Goal: Information Seeking & Learning: Learn about a topic

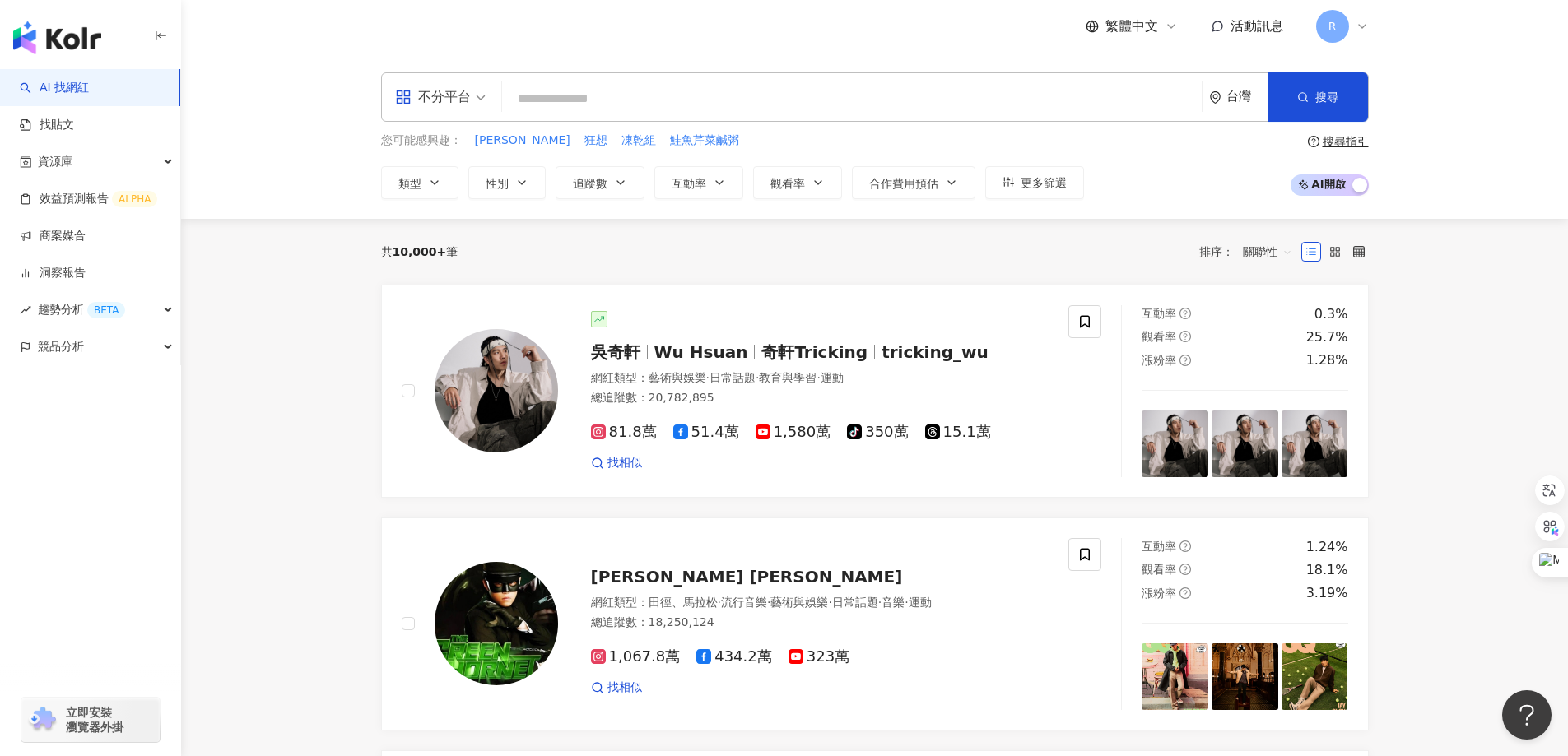
click at [557, 86] on input "search" at bounding box center [851, 98] width 687 height 31
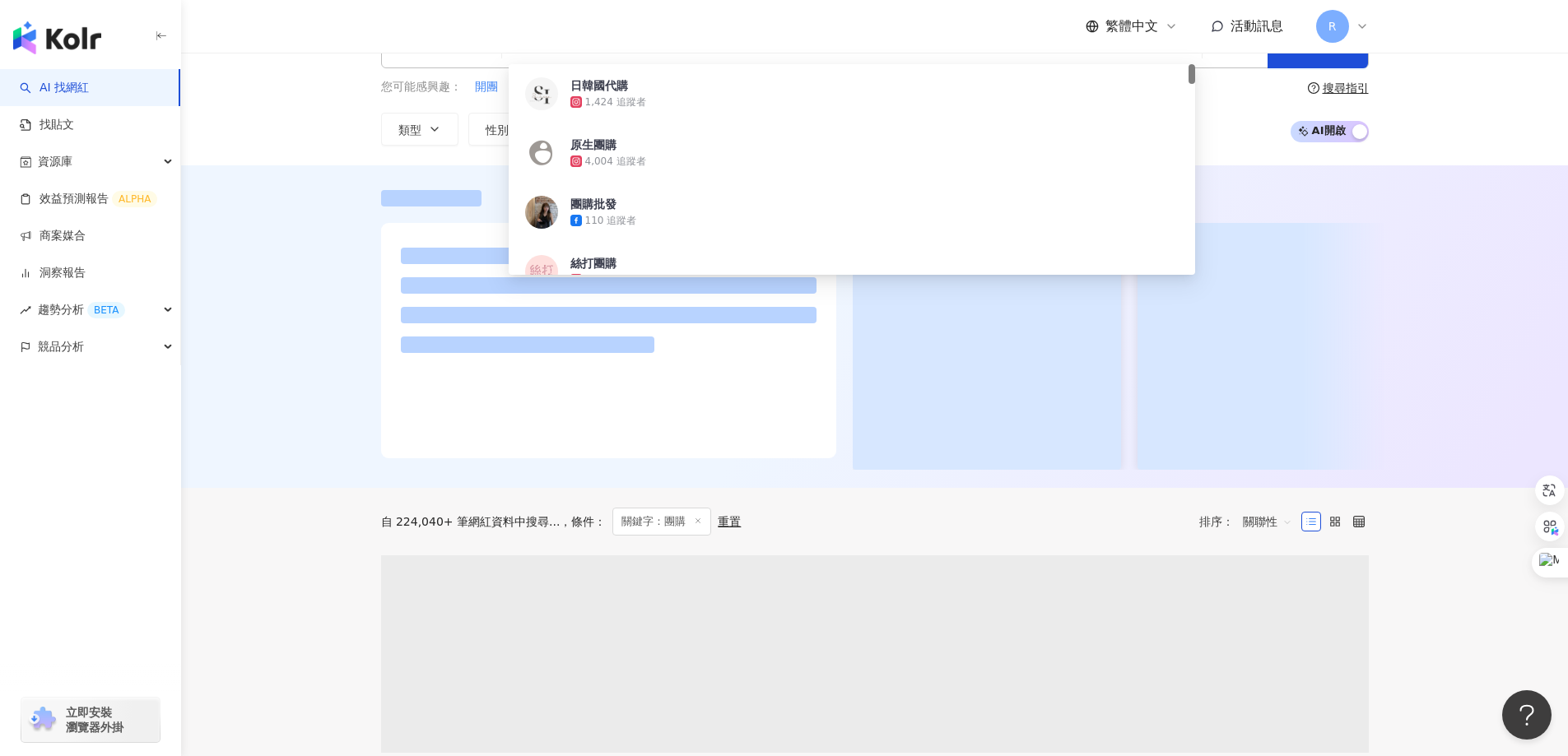
scroll to position [82, 0]
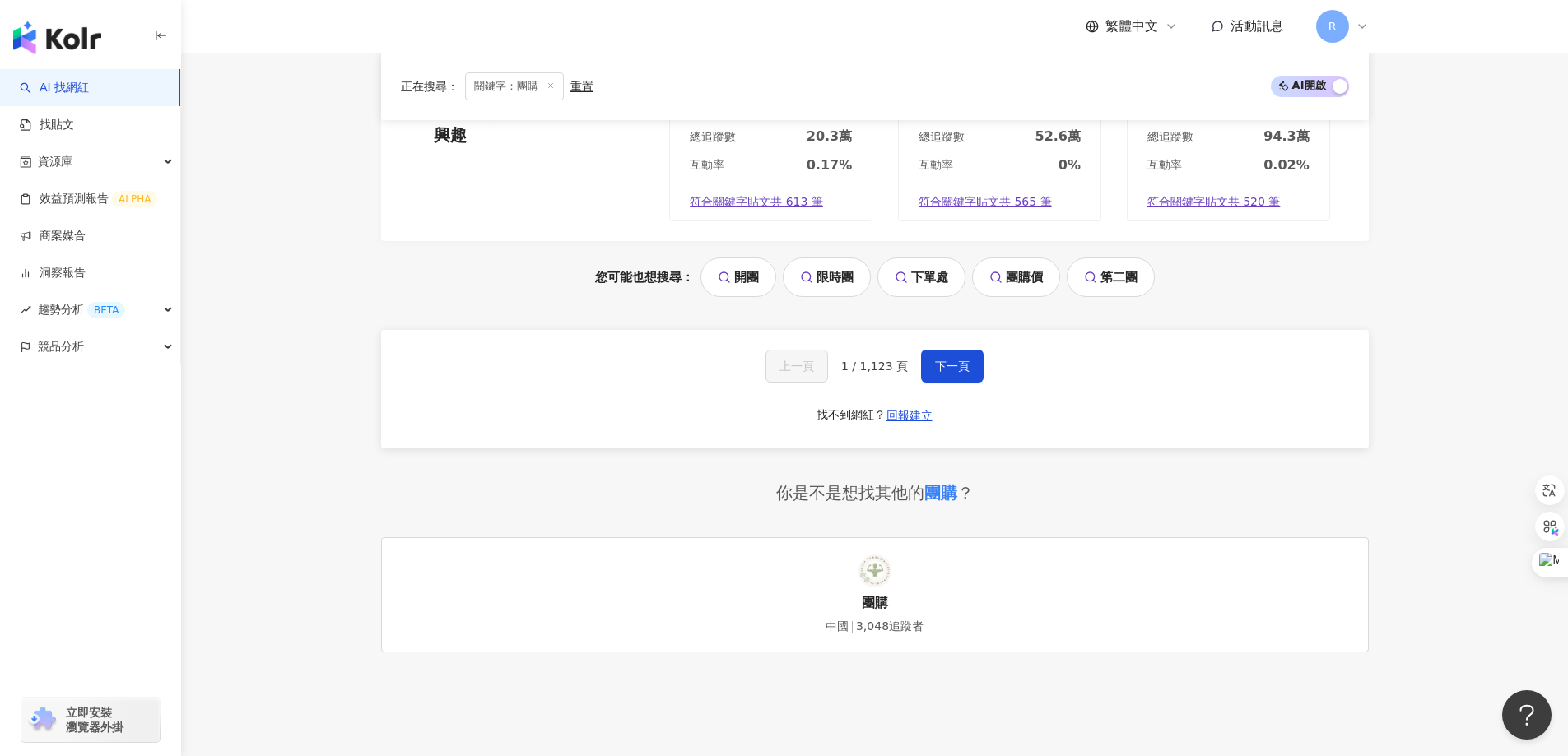
scroll to position [3465, 0]
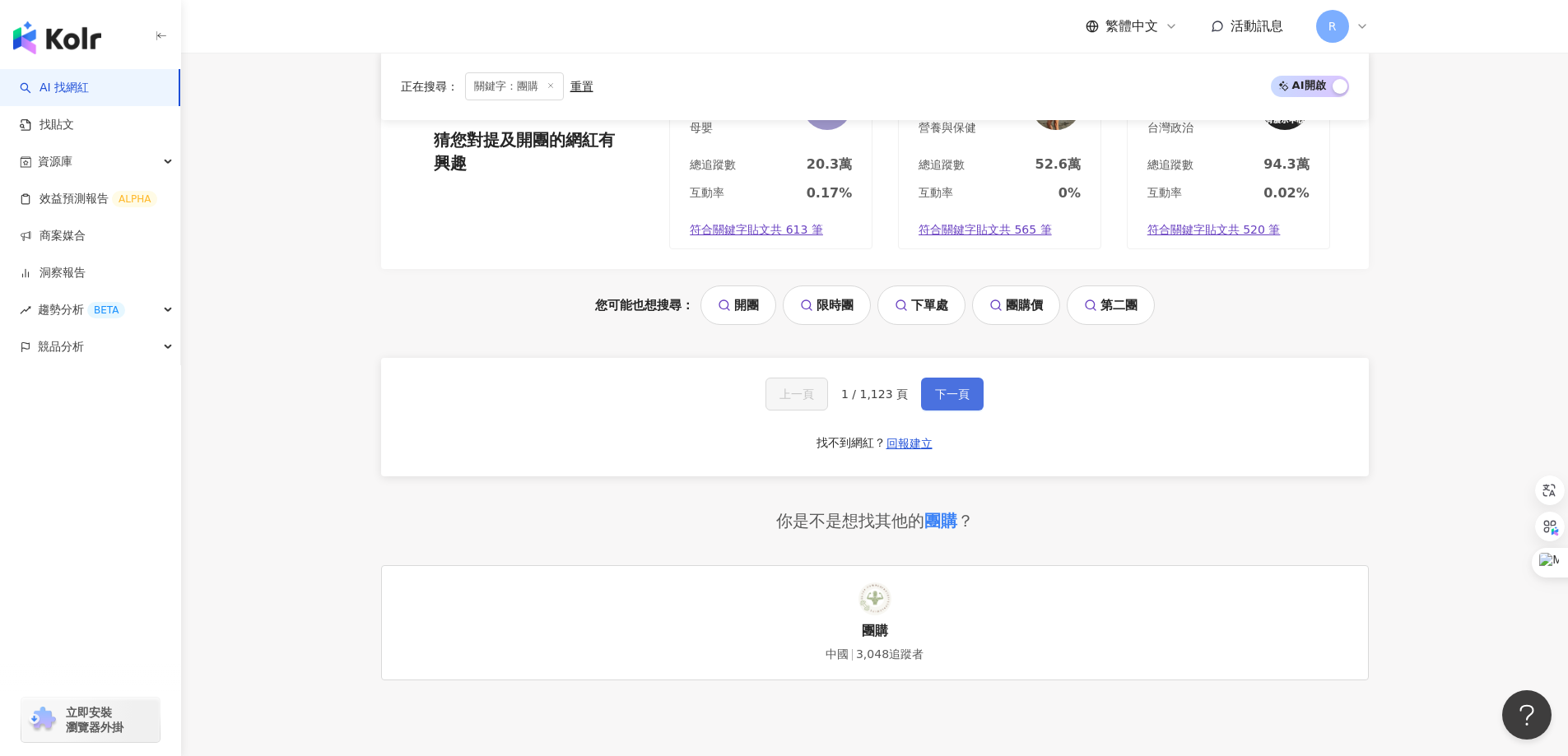
click at [956, 388] on span "下一頁" at bounding box center [952, 394] width 34 height 13
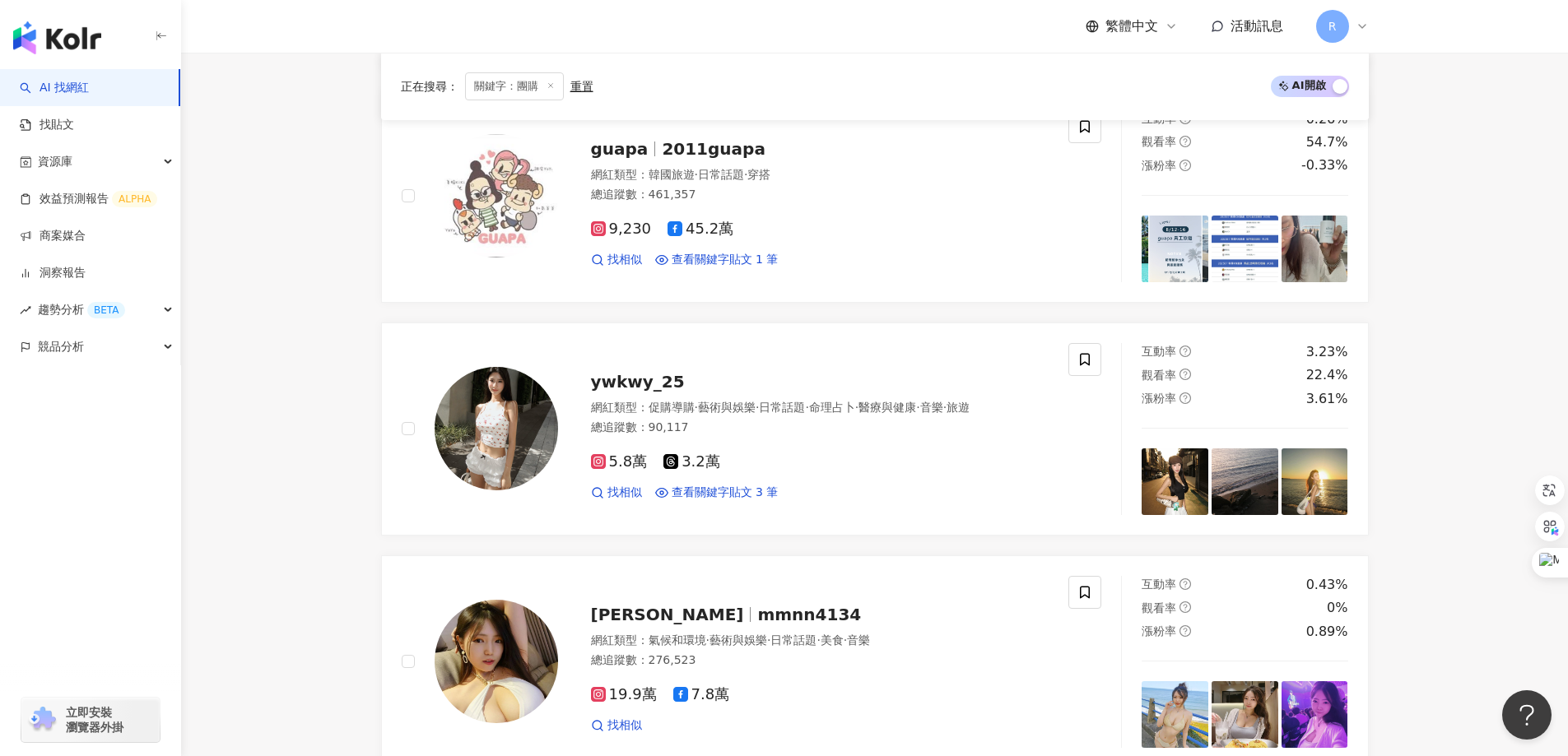
scroll to position [2746, 0]
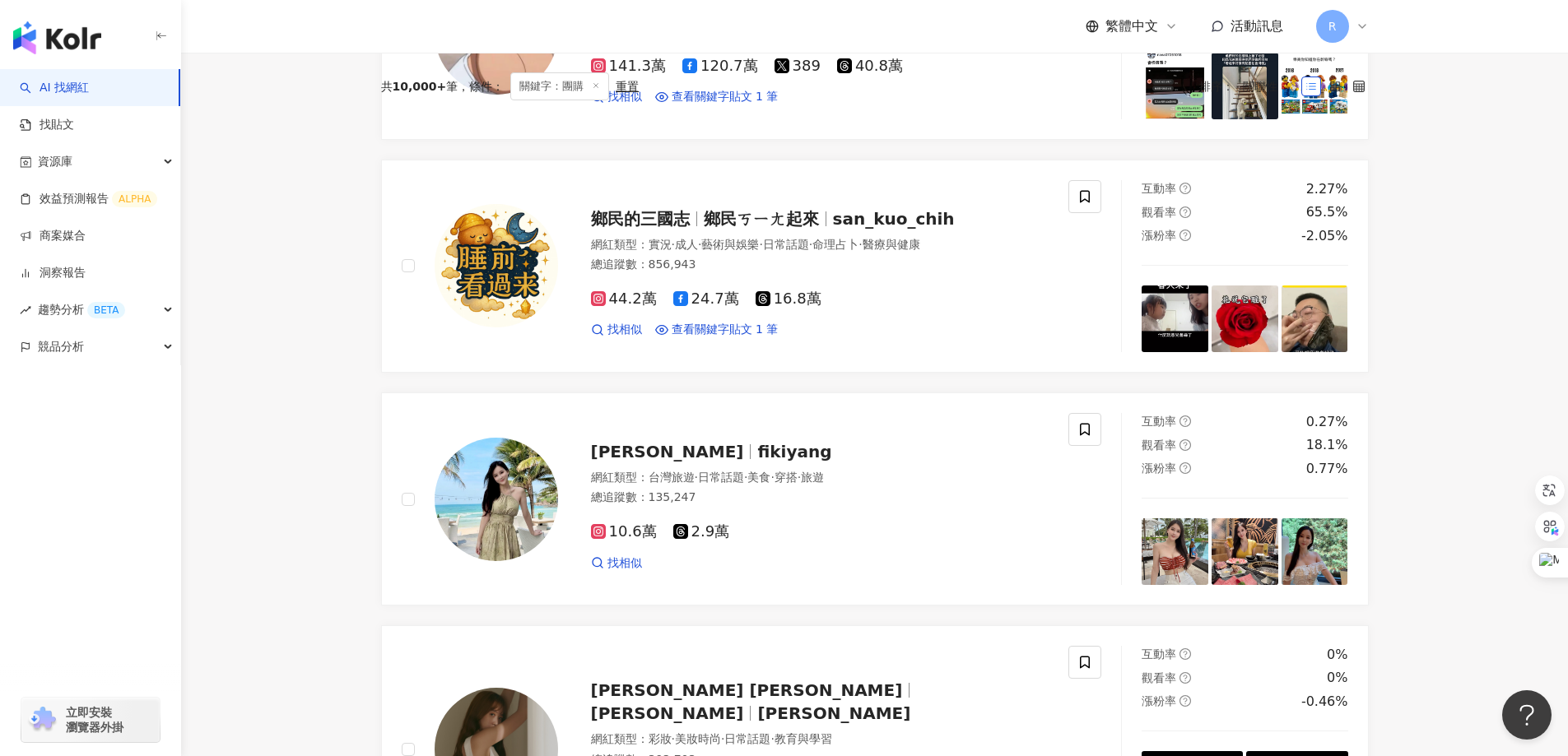
scroll to position [0, 0]
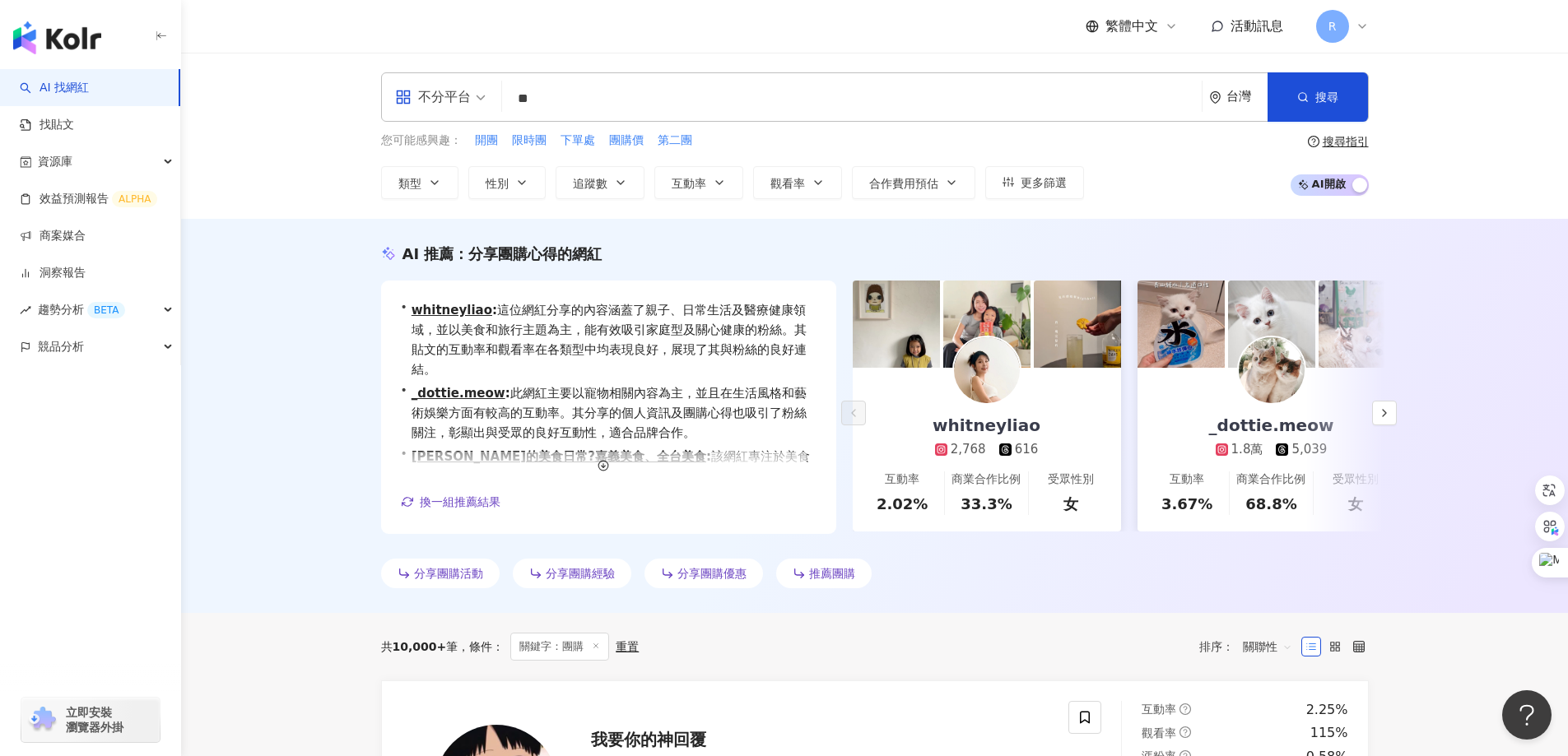
click at [559, 93] on input "**" at bounding box center [851, 98] width 687 height 31
click at [1448, 167] on div "不分平台 ** 台灣 搜尋 eeb6511c-459b-4be2-883b-33b8ef2ba368 60d209d3-c395-41c8-a69b-6b3e…" at bounding box center [873, 136] width 1386 height 167
drag, startPoint x: 553, startPoint y: 97, endPoint x: 482, endPoint y: 89, distance: 71.4
click at [482, 89] on div "不分平台 ** 台灣 搜尋 eeb6511c-459b-4be2-883b-33b8ef2ba368 60d209d3-c395-41c8-a69b-6b3e…" at bounding box center [874, 97] width 987 height 49
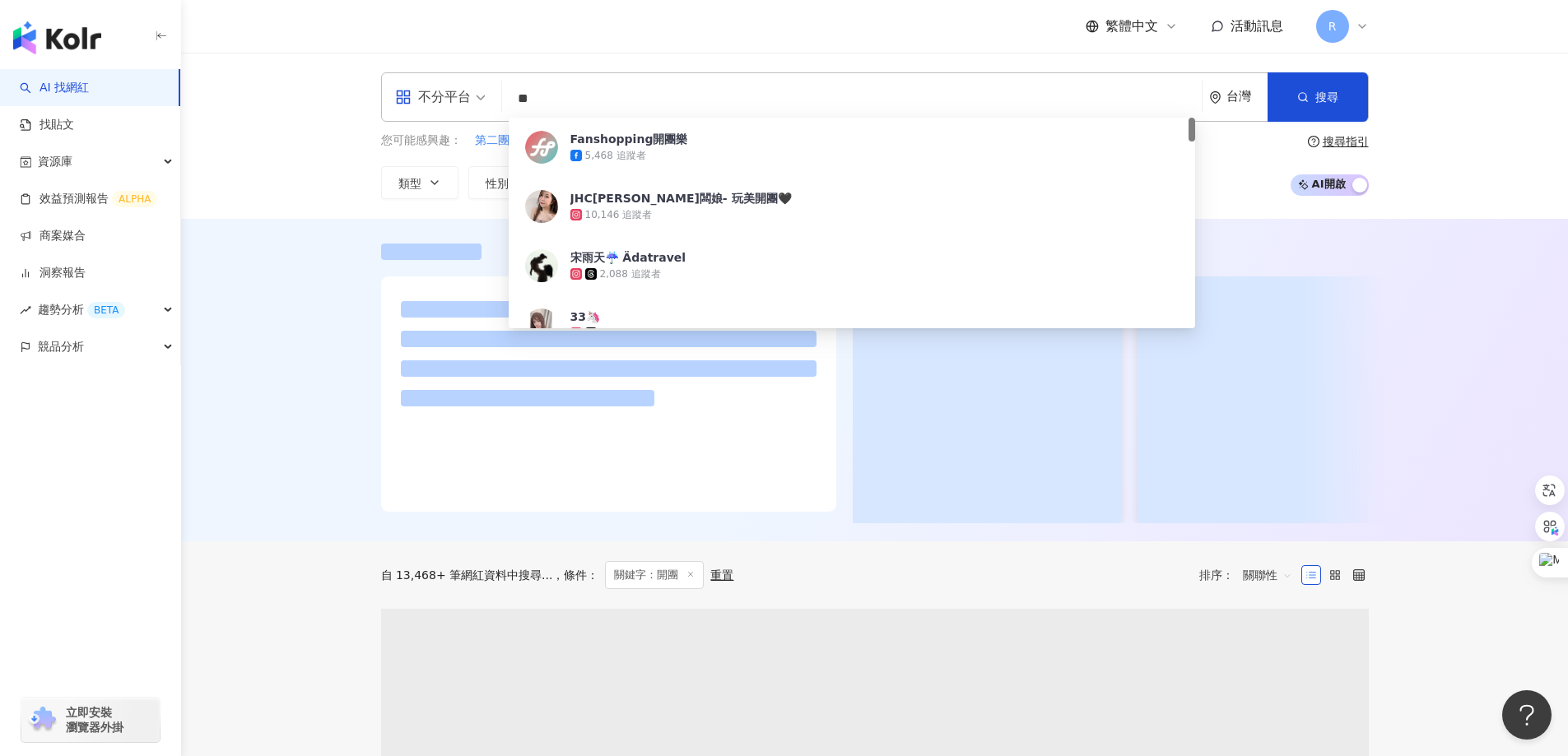
type input "**"
click at [1505, 95] on div "不分平台 ** 台灣 搜尋 5443994a-e4ca-4206-b0a4-da1706a1878d Fanshopping開團樂 5,468 追蹤者 JHC…" at bounding box center [873, 136] width 1386 height 167
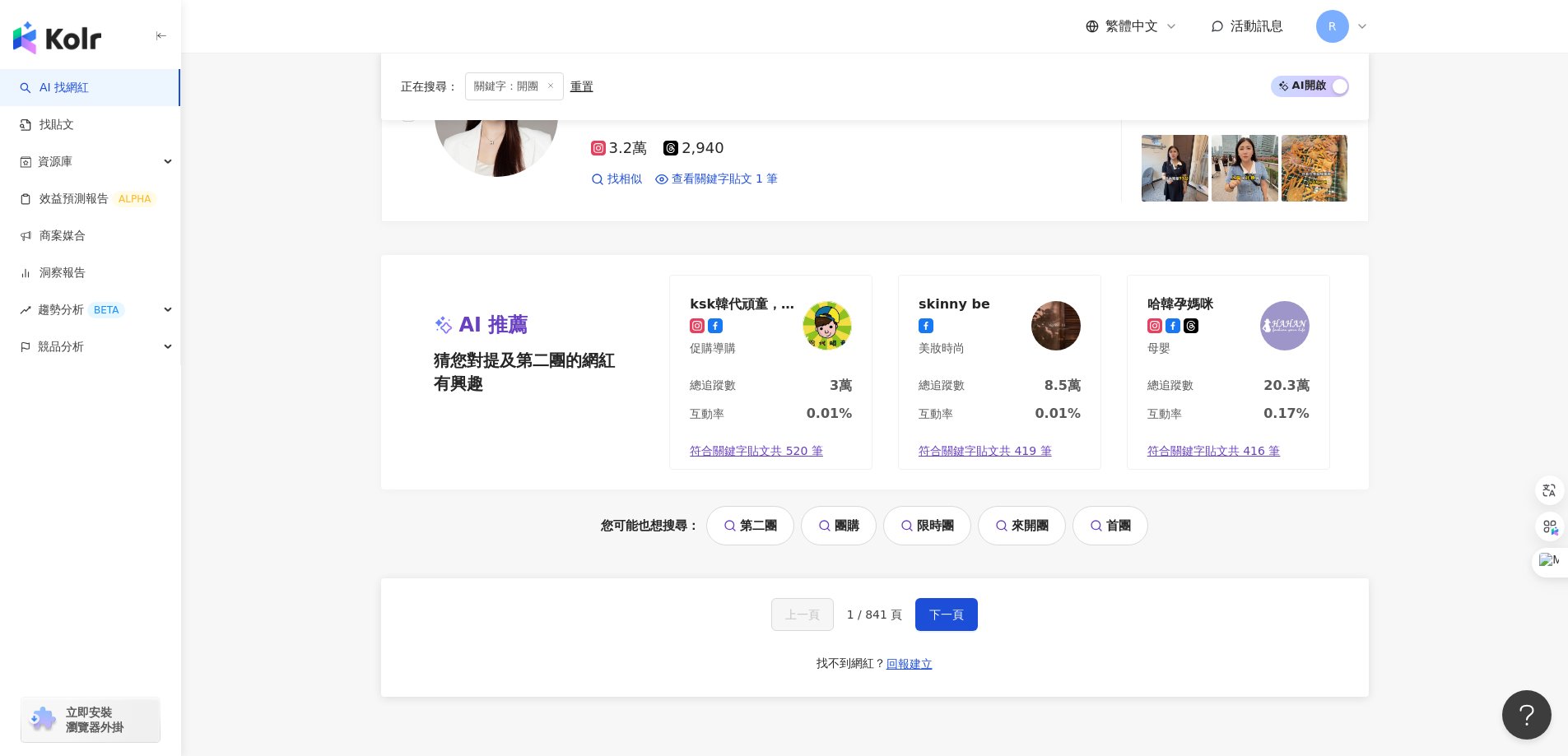
scroll to position [3425, 0]
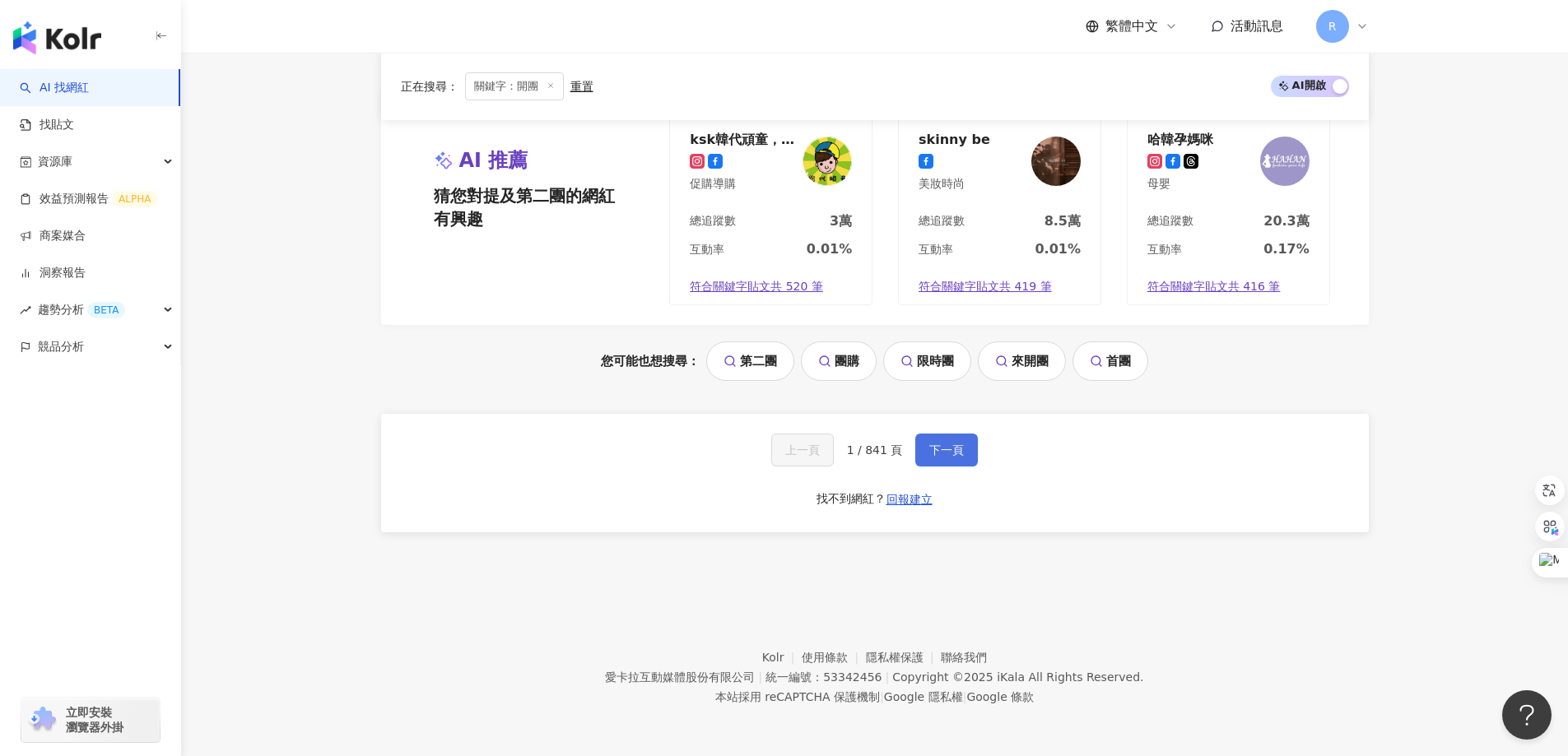
click at [936, 453] on span "下一頁" at bounding box center [946, 449] width 34 height 13
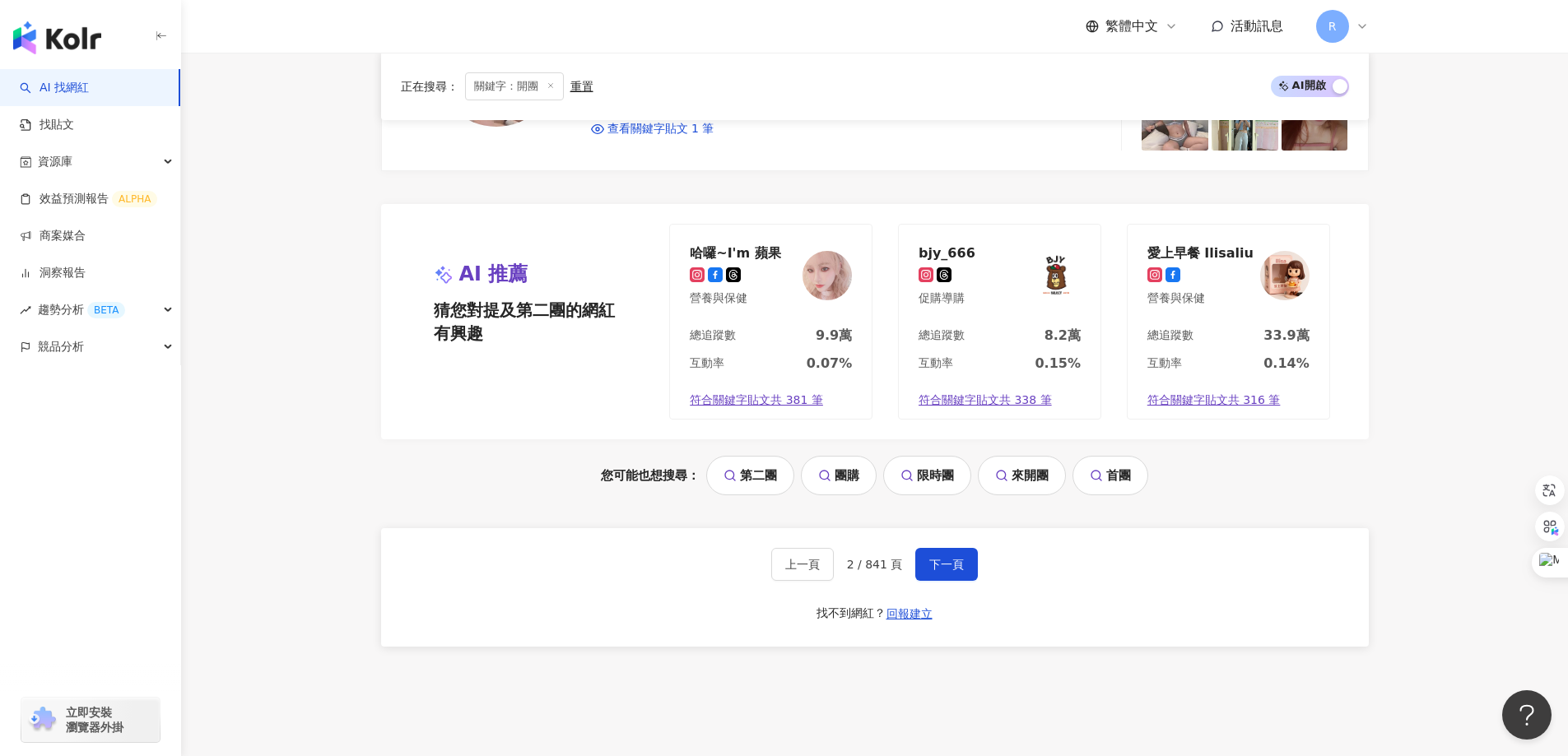
scroll to position [3291, 0]
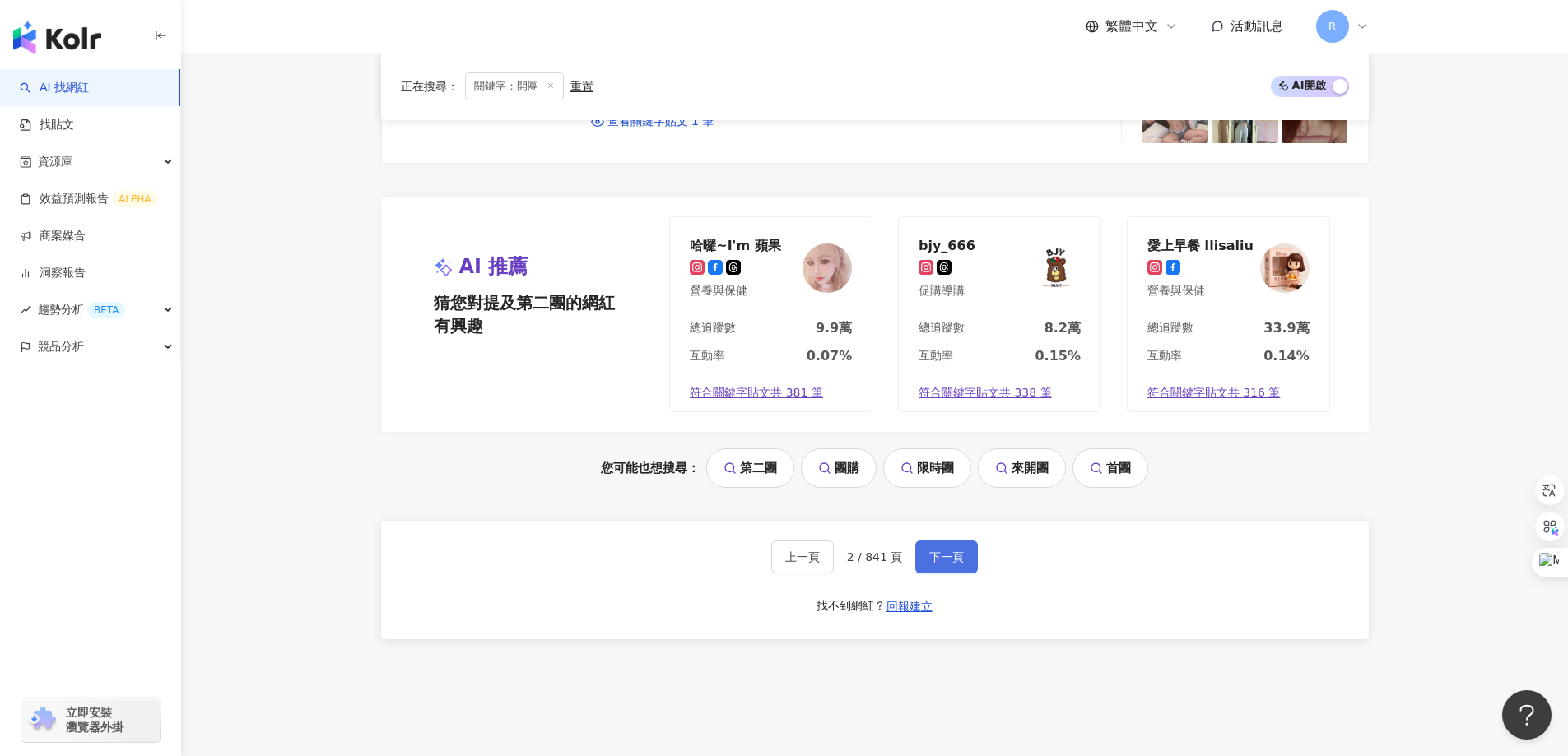
click at [943, 553] on span "下一頁" at bounding box center [946, 557] width 34 height 13
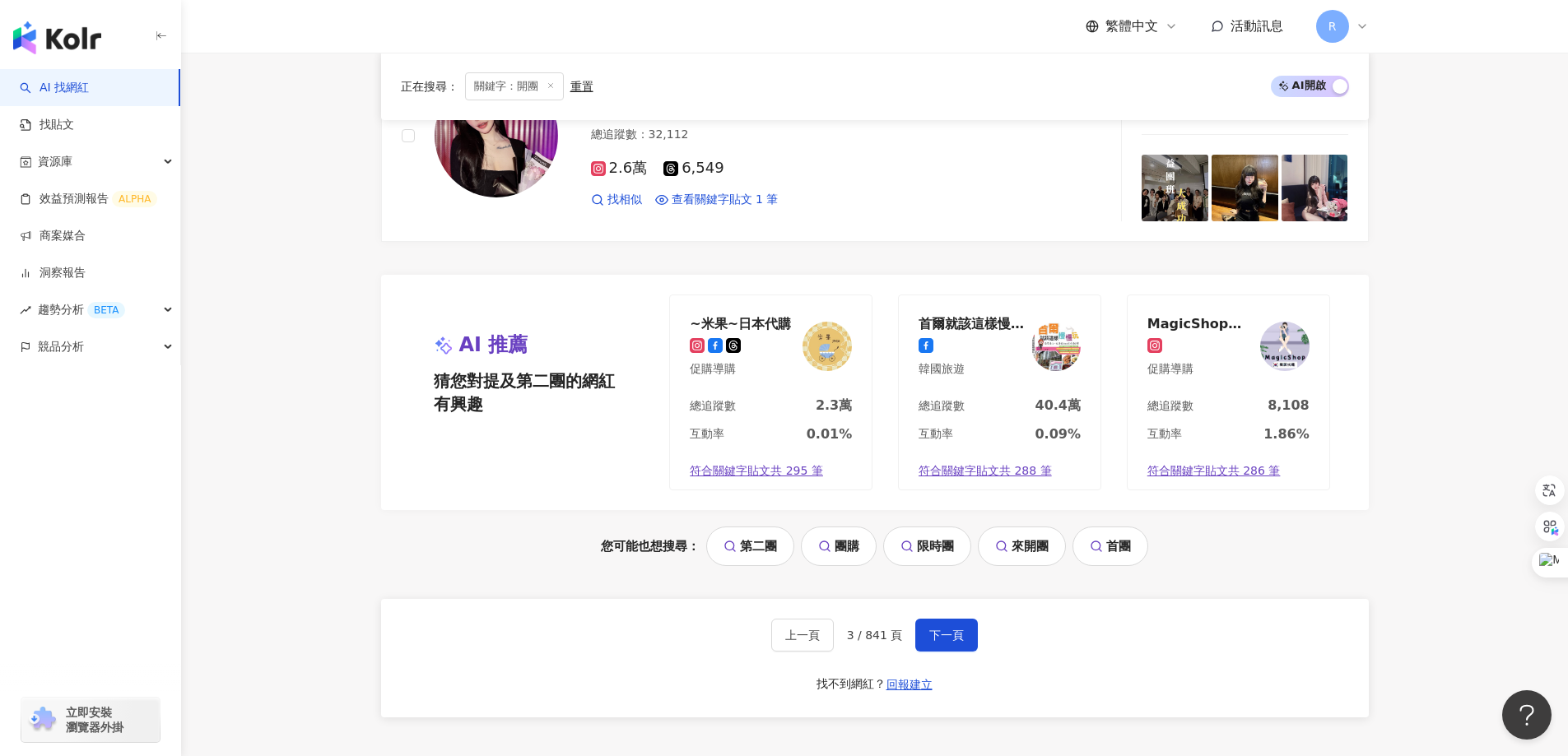
scroll to position [3377, 0]
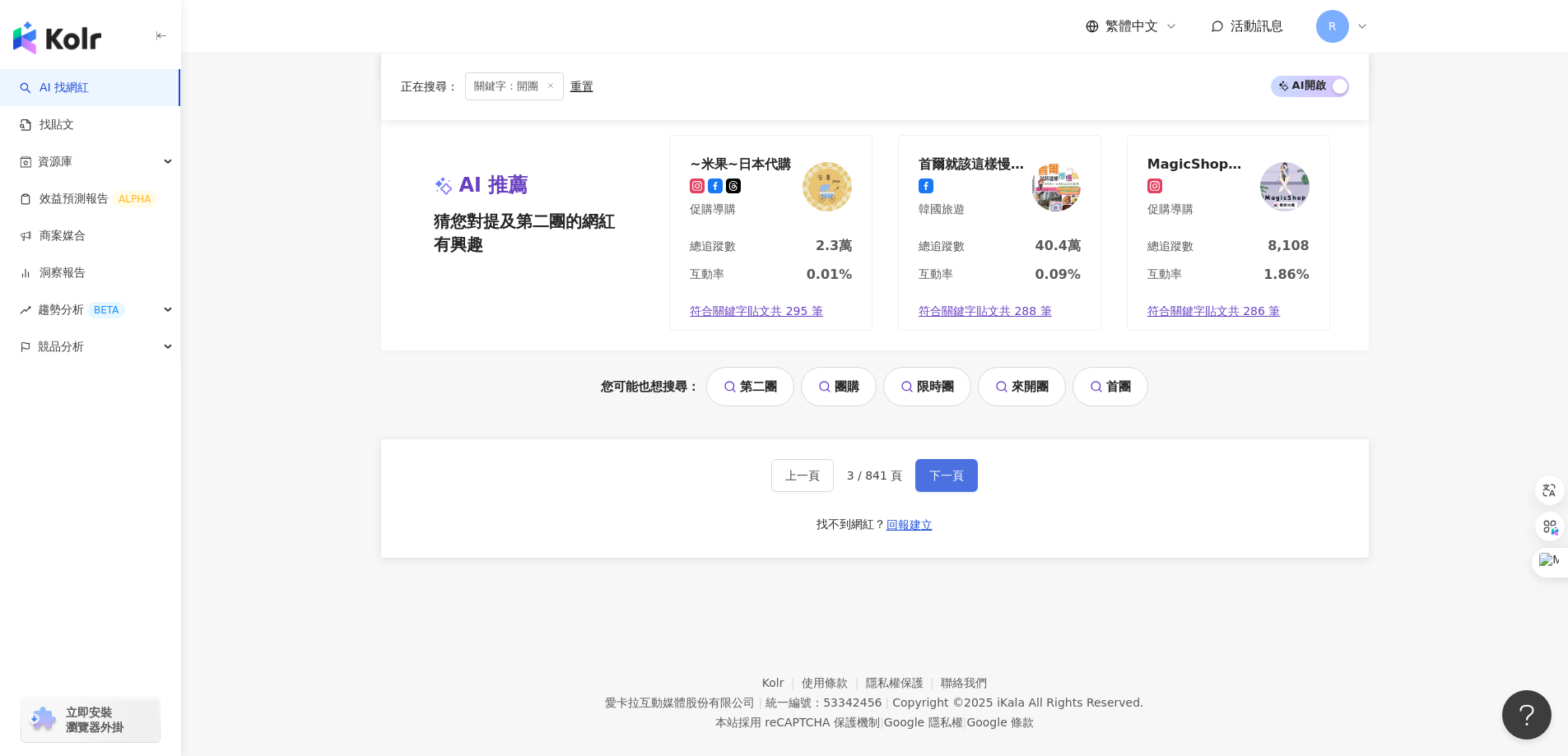
click at [952, 464] on button "下一頁" at bounding box center [946, 475] width 63 height 33
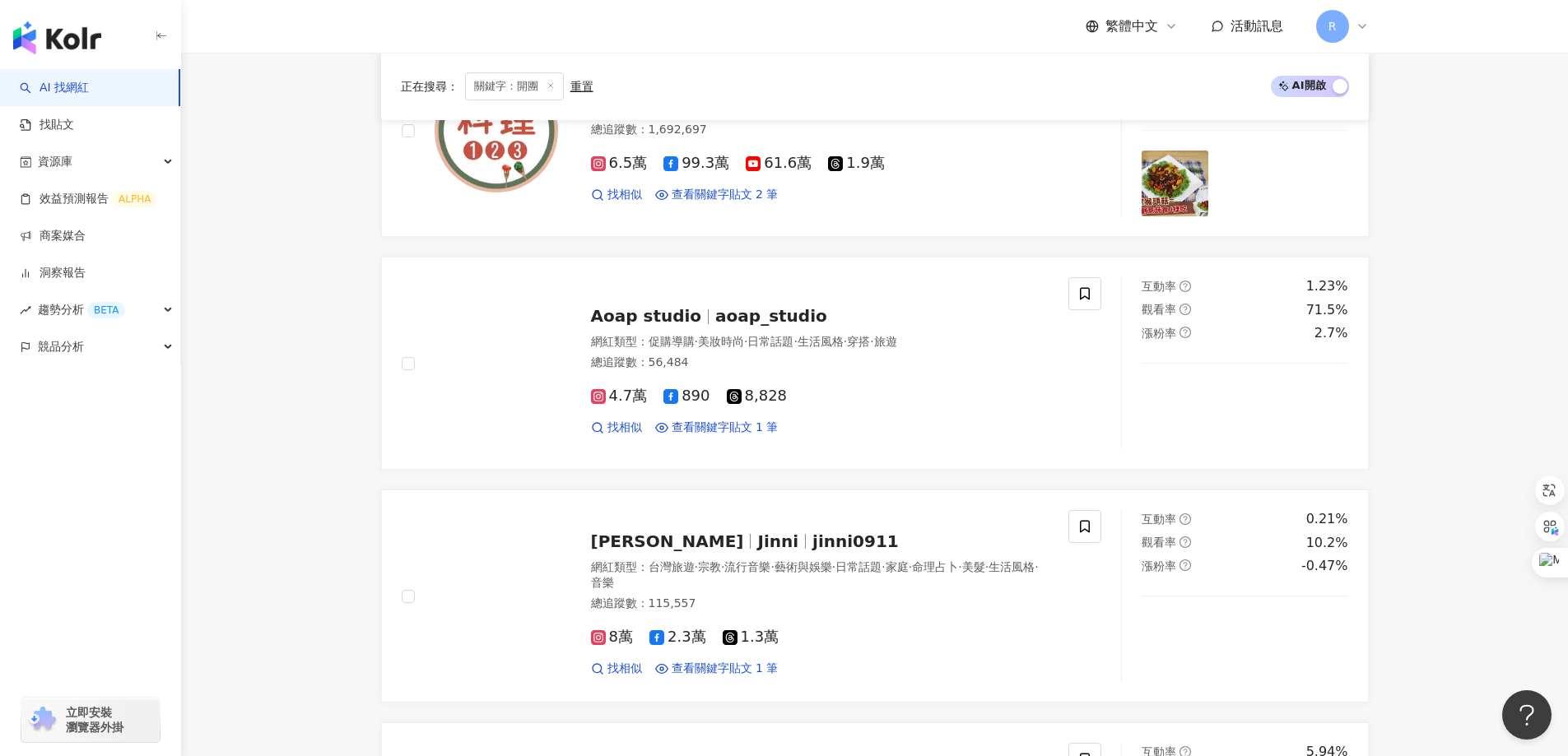
scroll to position [1780, 0]
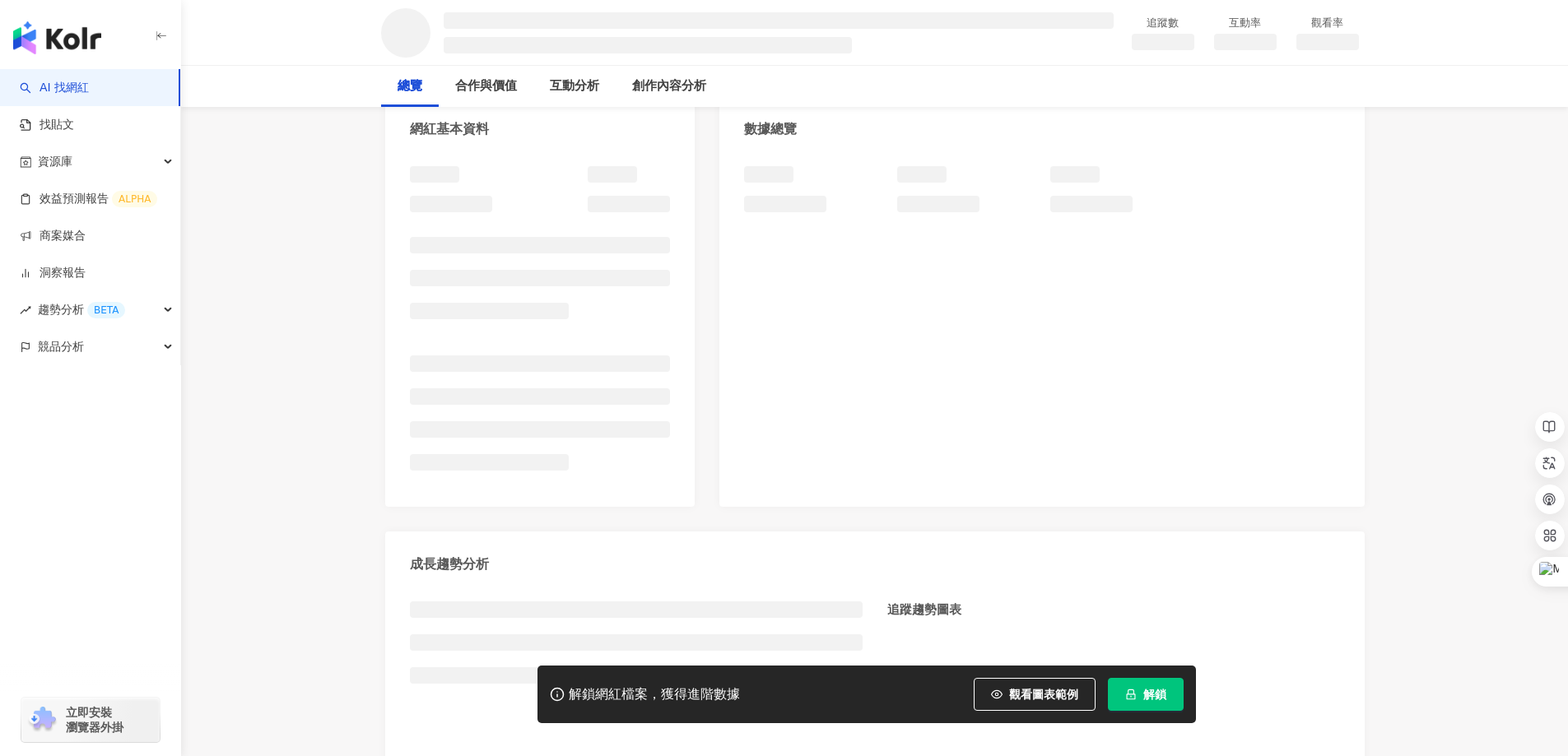
scroll to position [165, 0]
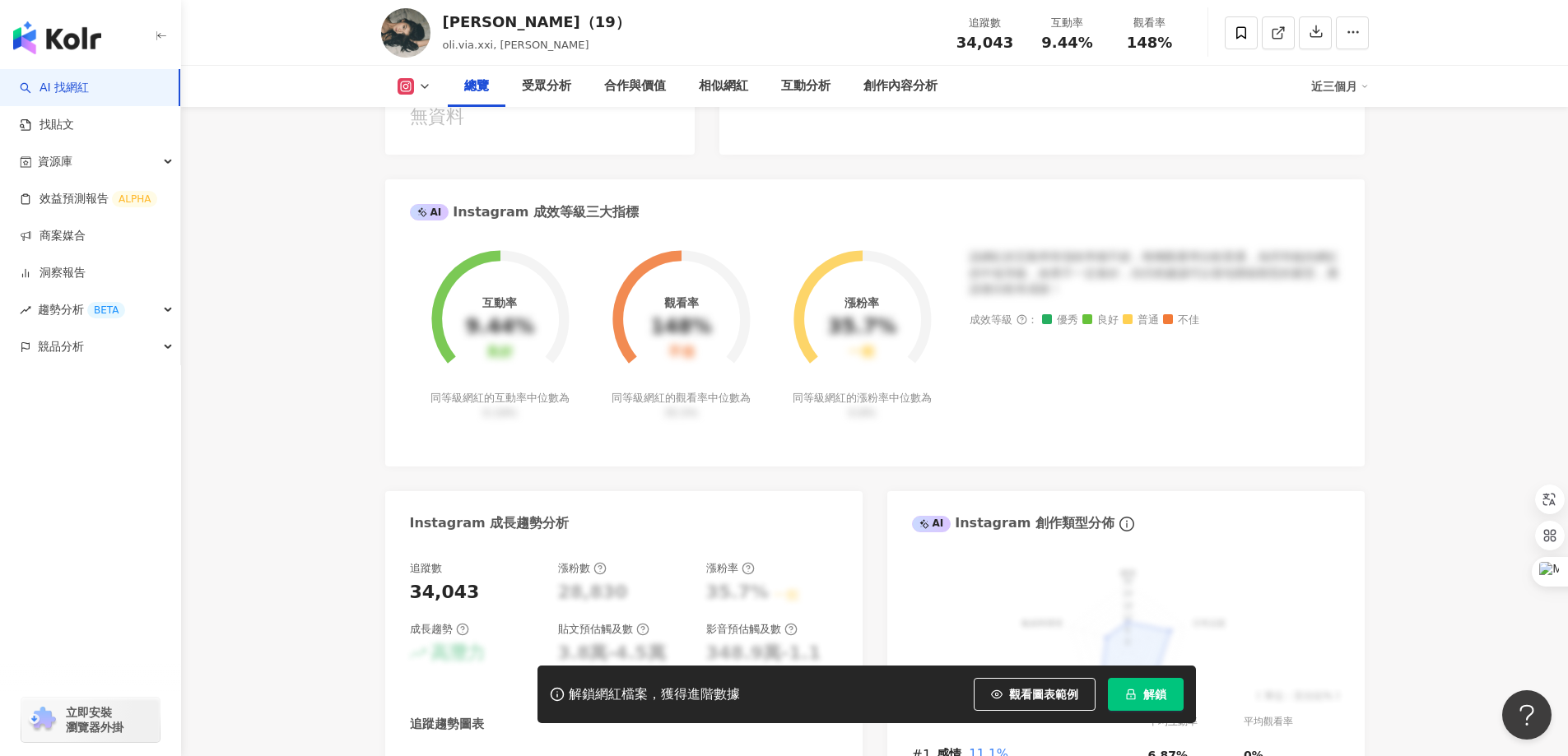
scroll to position [740, 0]
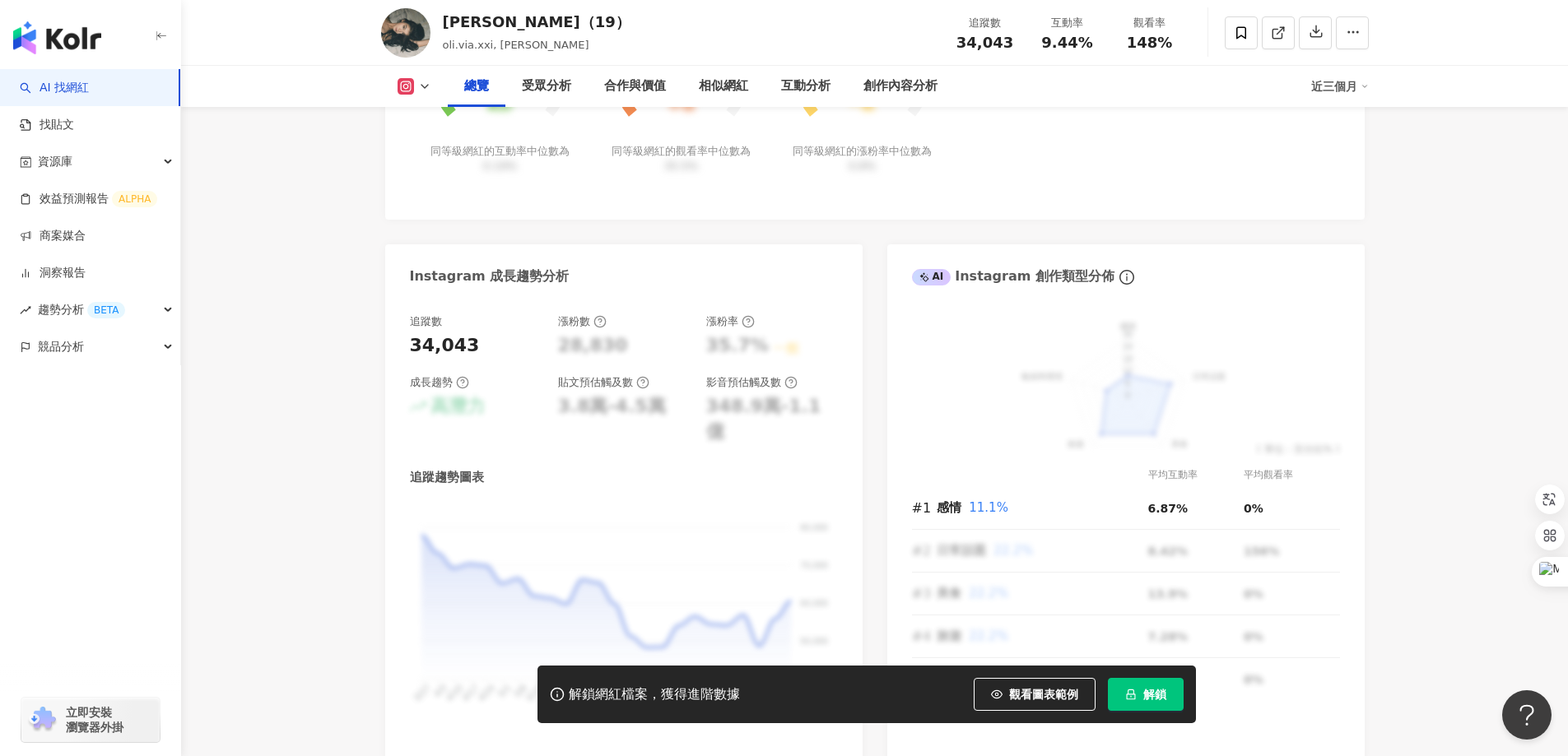
click at [1161, 690] on span "解鎖" at bounding box center [1155, 694] width 23 height 13
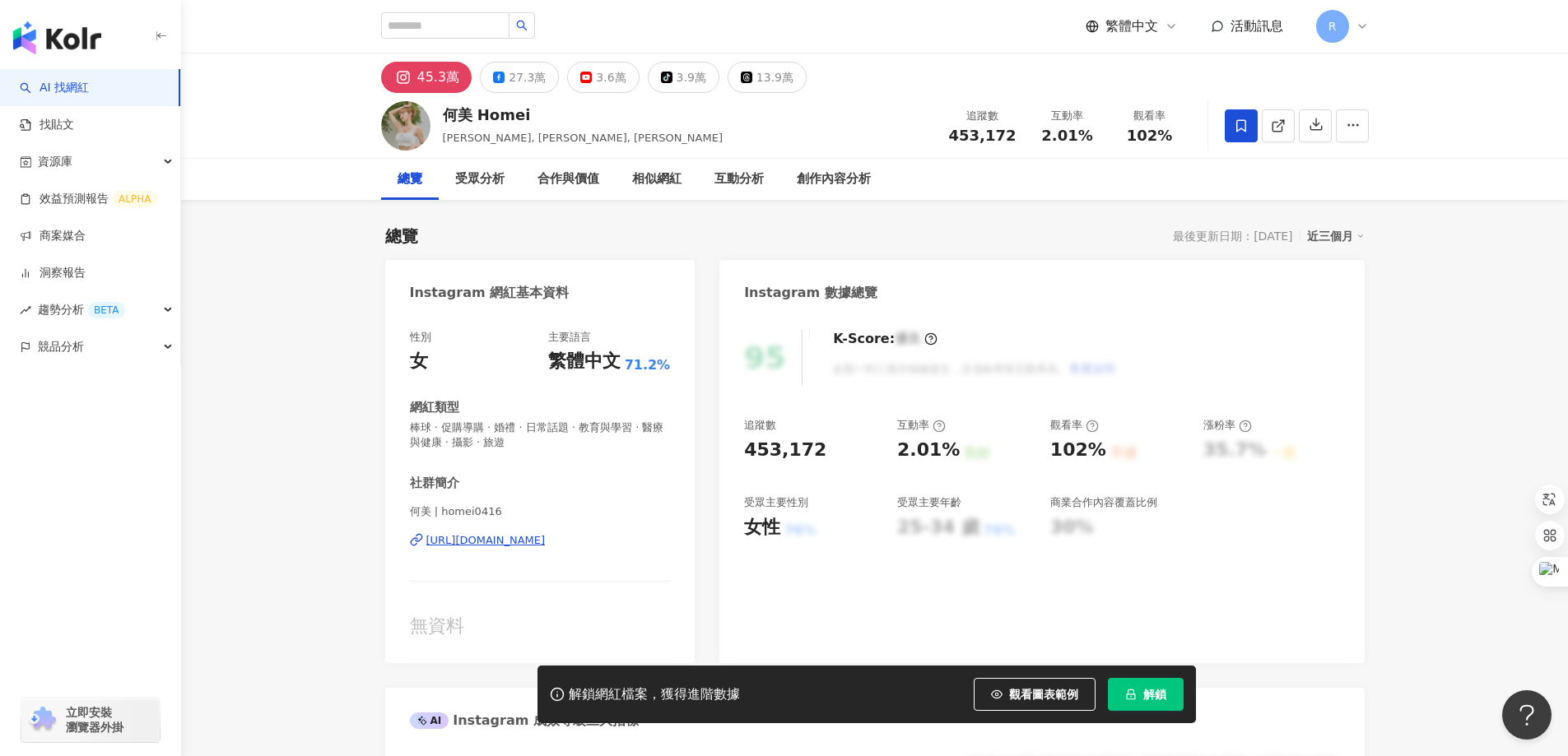
click at [1160, 701] on span "解鎖" at bounding box center [1155, 694] width 23 height 13
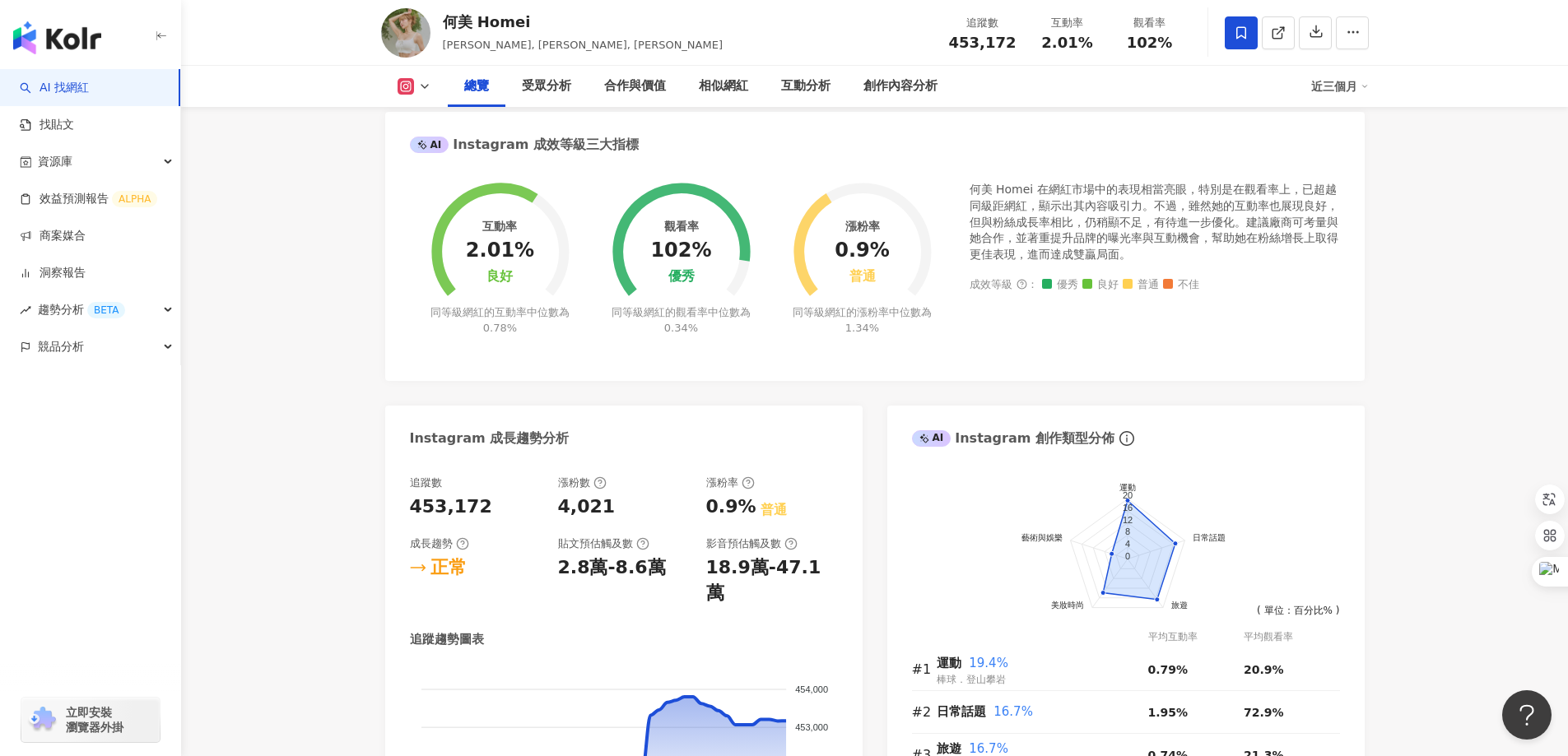
scroll to position [165, 0]
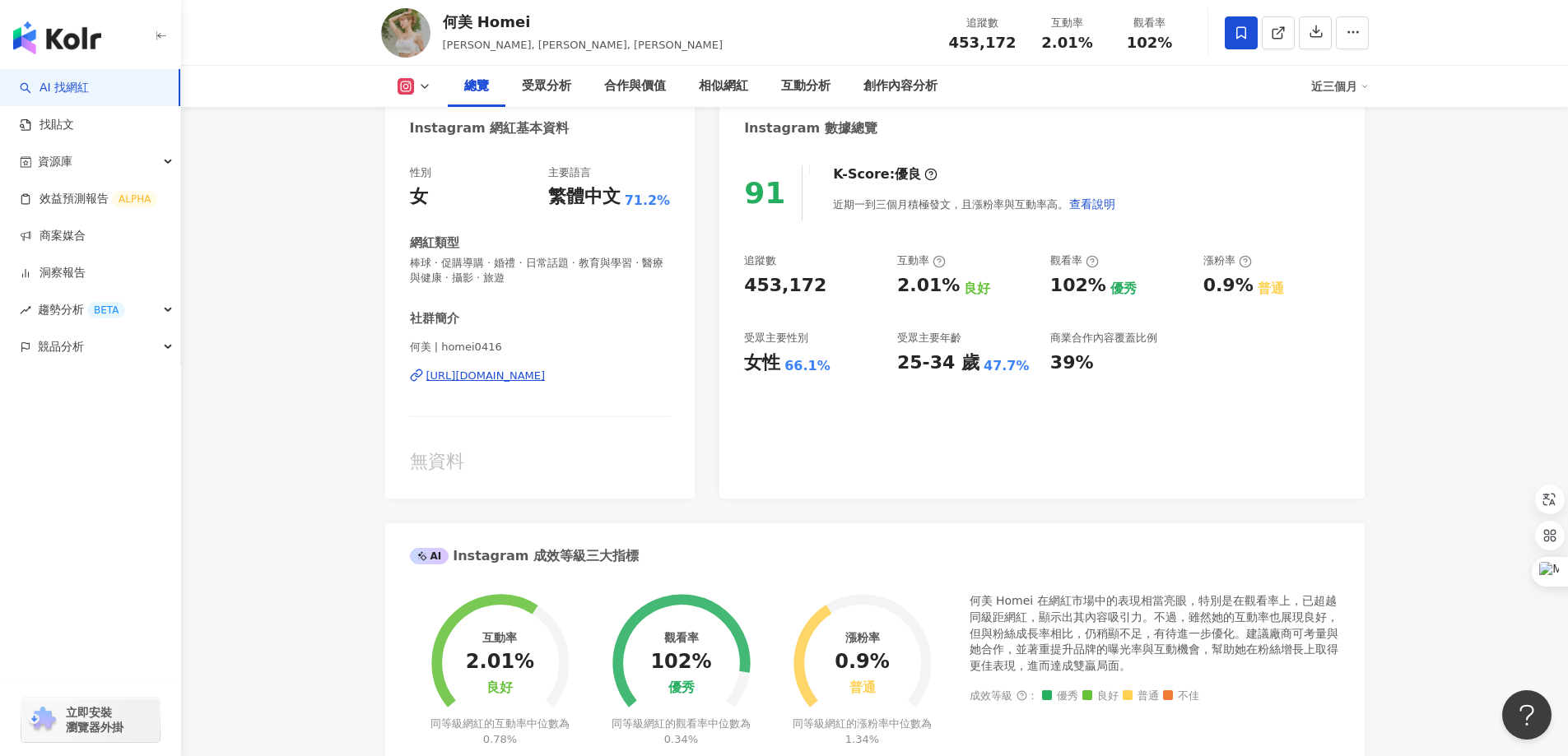
click at [469, 377] on div "https://www.instagram.com/homei0416/" at bounding box center [486, 375] width 119 height 15
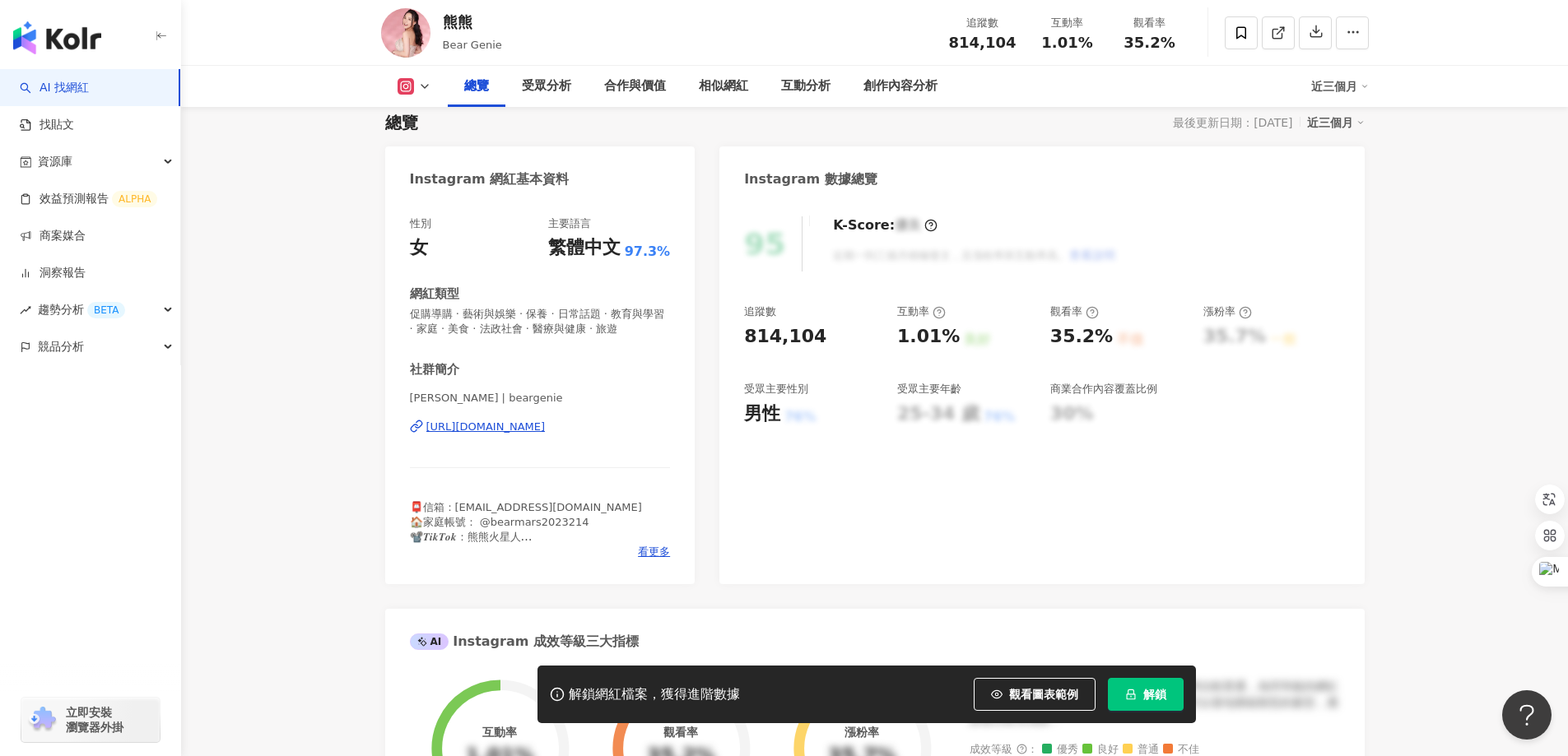
scroll to position [329, 0]
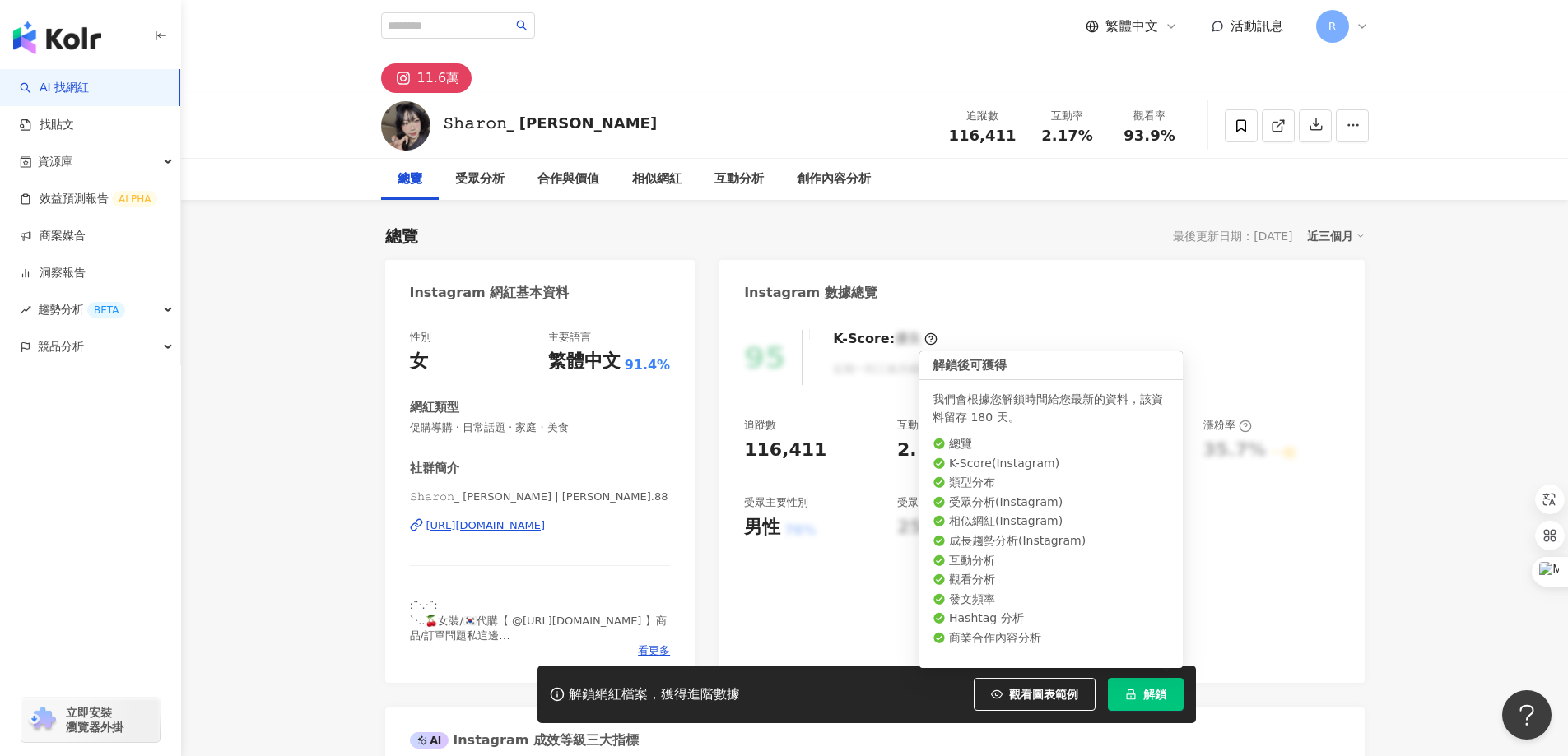
click at [1135, 697] on icon "lock" at bounding box center [1130, 694] width 9 height 11
